Goal: Information Seeking & Learning: Find specific fact

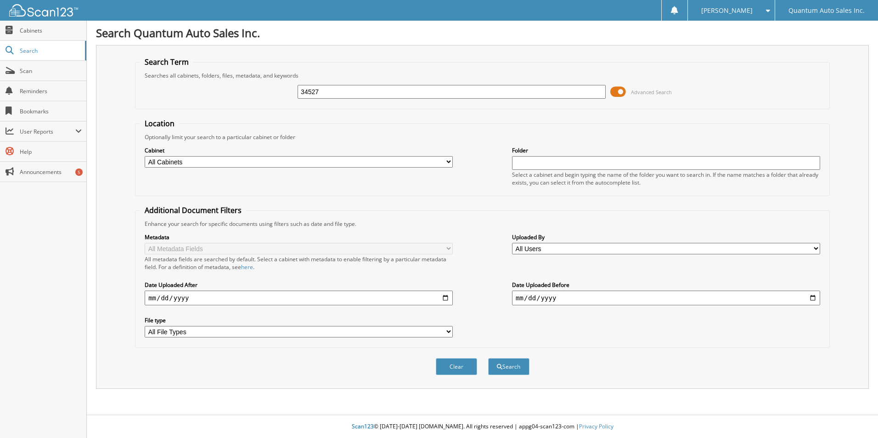
type input "34527"
click at [488, 358] on button "Search" at bounding box center [508, 366] width 41 height 17
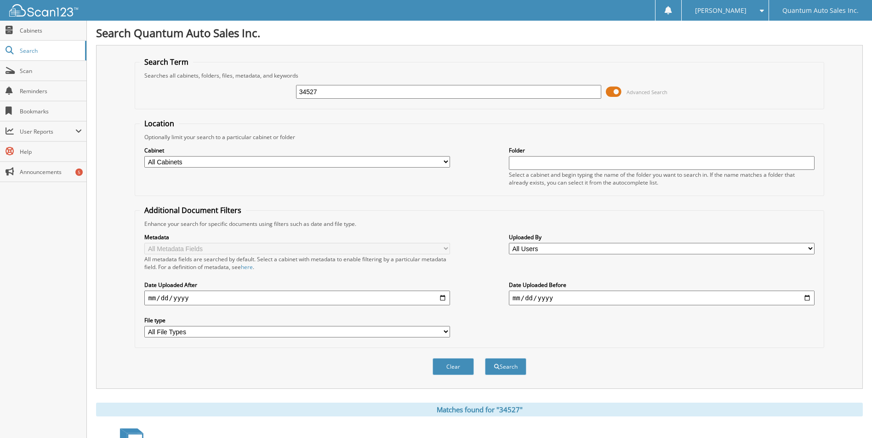
click at [614, 91] on span at bounding box center [614, 92] width 16 height 14
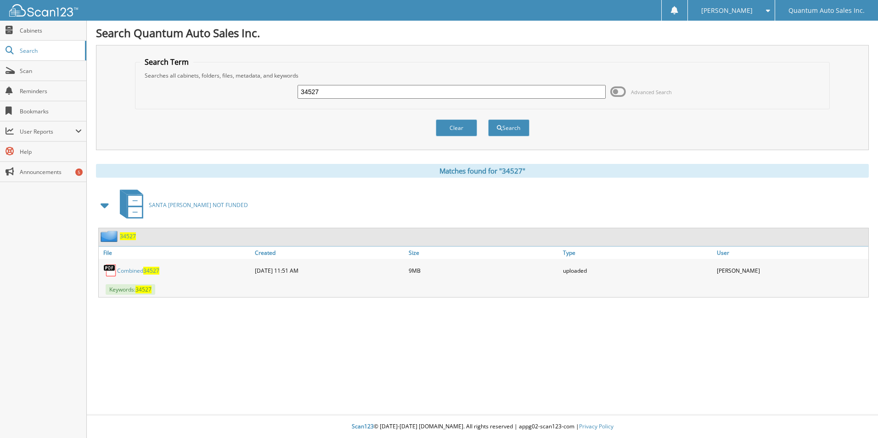
click at [144, 274] on span "34527" at bounding box center [151, 271] width 16 height 8
click at [855, 142] on div "Search Term Searches all cabinets, folders, files, metadata, and keywords 34527…" at bounding box center [482, 97] width 773 height 105
click at [147, 267] on span "34527" at bounding box center [151, 271] width 16 height 8
click at [17, 49] on link "Search" at bounding box center [43, 51] width 86 height 20
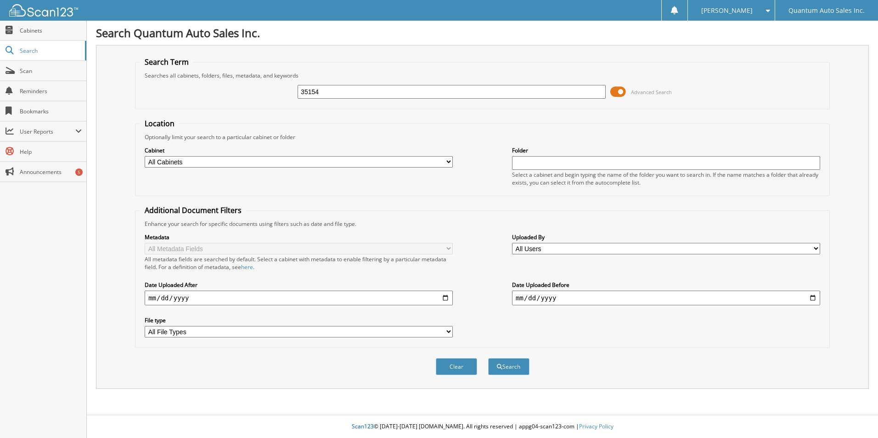
type input "35154"
click at [488, 358] on button "Search" at bounding box center [508, 366] width 41 height 17
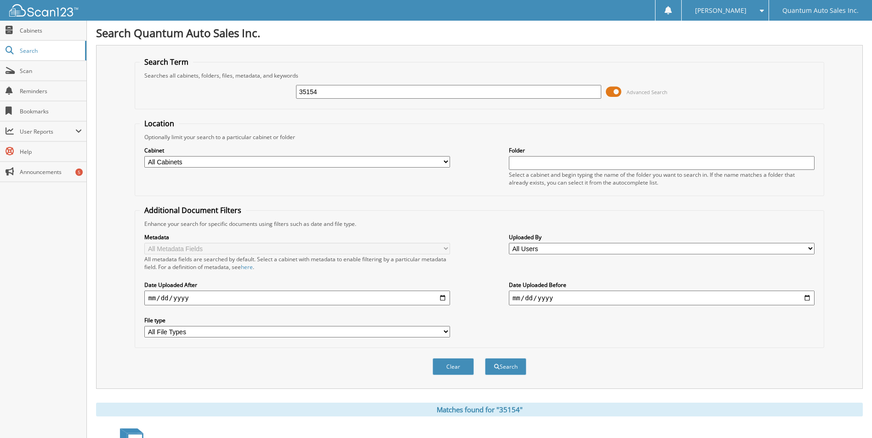
click at [610, 90] on span at bounding box center [614, 92] width 16 height 14
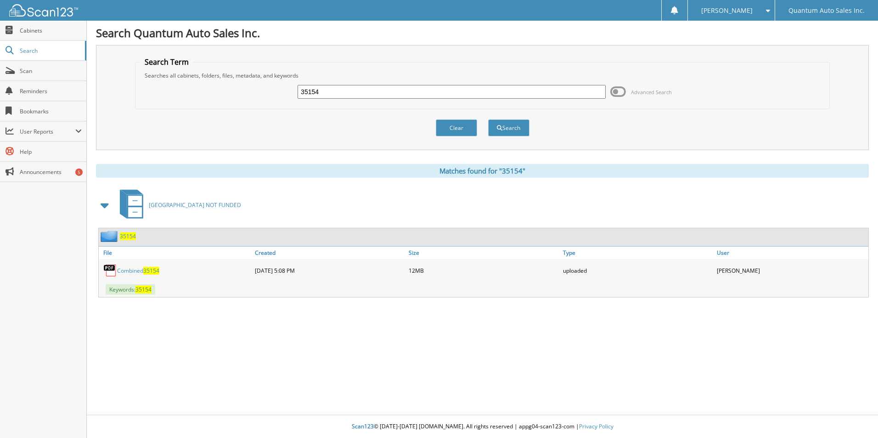
click at [147, 278] on div "Combined 35154" at bounding box center [176, 270] width 154 height 18
click at [146, 268] on span "35154" at bounding box center [151, 271] width 16 height 8
